Goal: Connect with others: Connect with others

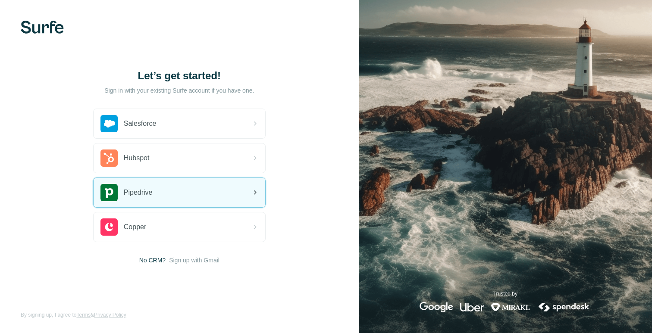
click at [161, 198] on div "Pipedrive" at bounding box center [180, 192] width 172 height 29
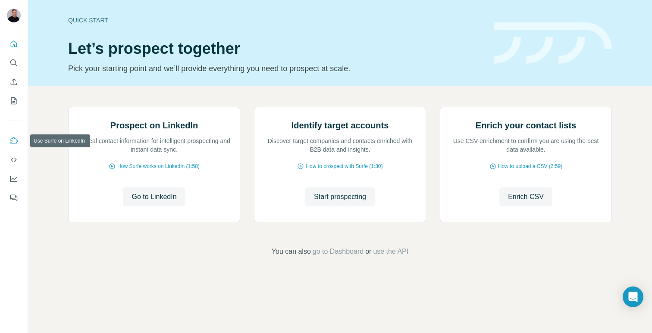
click at [14, 142] on icon "Use Surfe on LinkedIn" at bounding box center [13, 141] width 9 height 9
